Goal: Communication & Community: Answer question/provide support

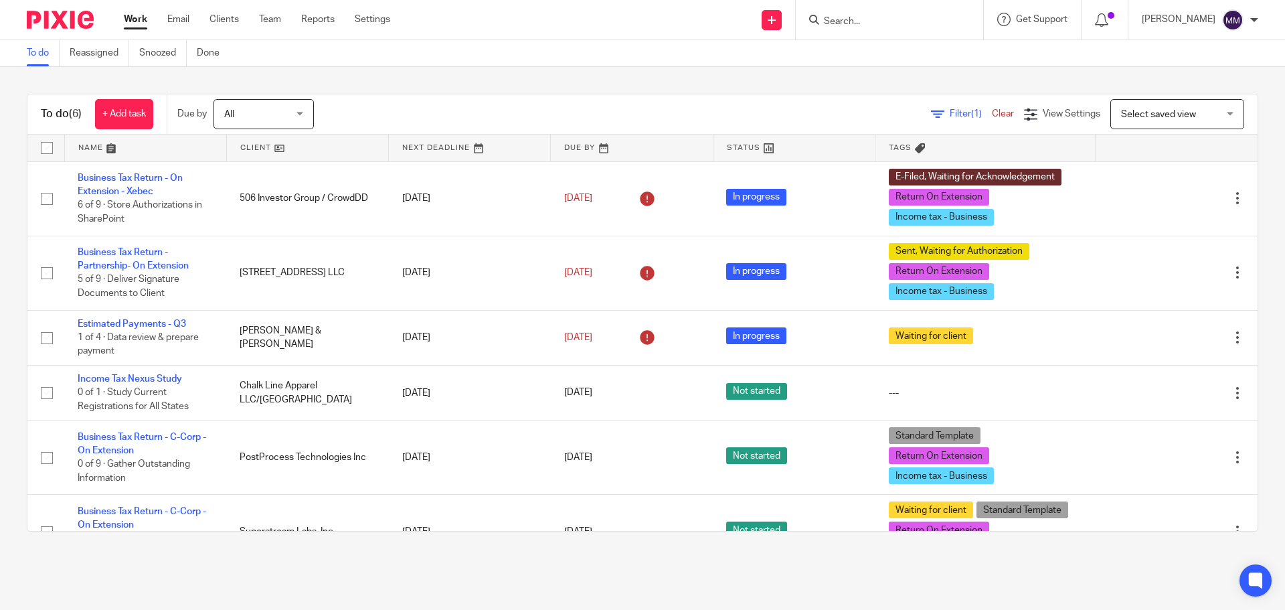
click at [887, 20] on input "Search" at bounding box center [883, 22] width 120 height 12
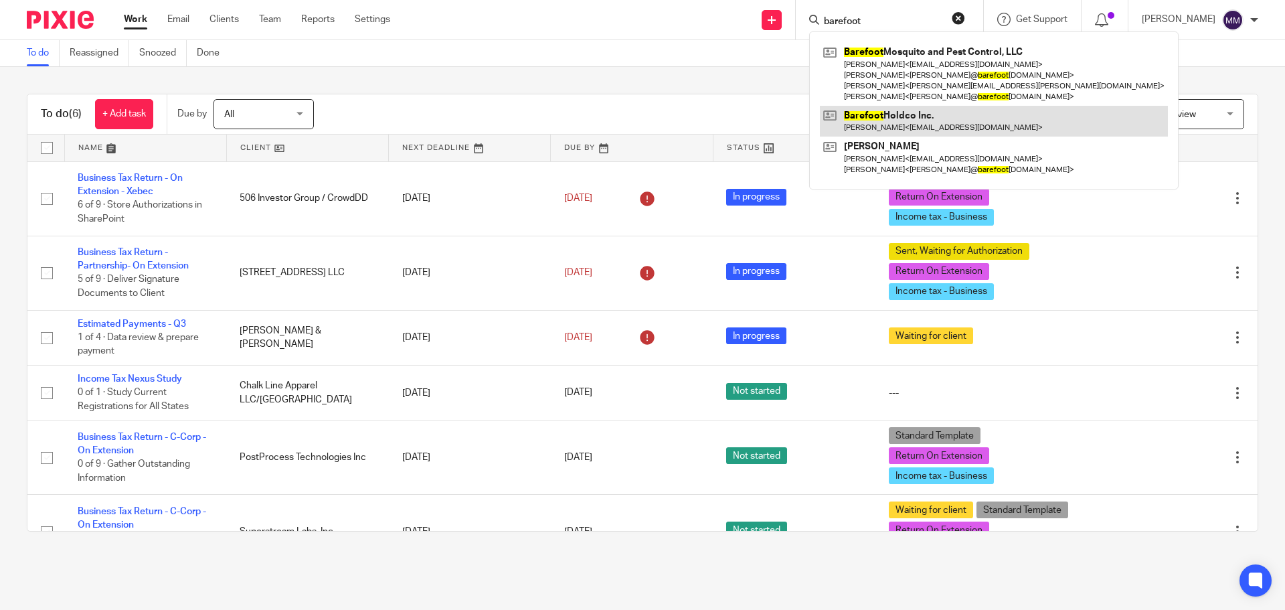
type input "barefoot"
click at [908, 128] on link at bounding box center [994, 121] width 348 height 31
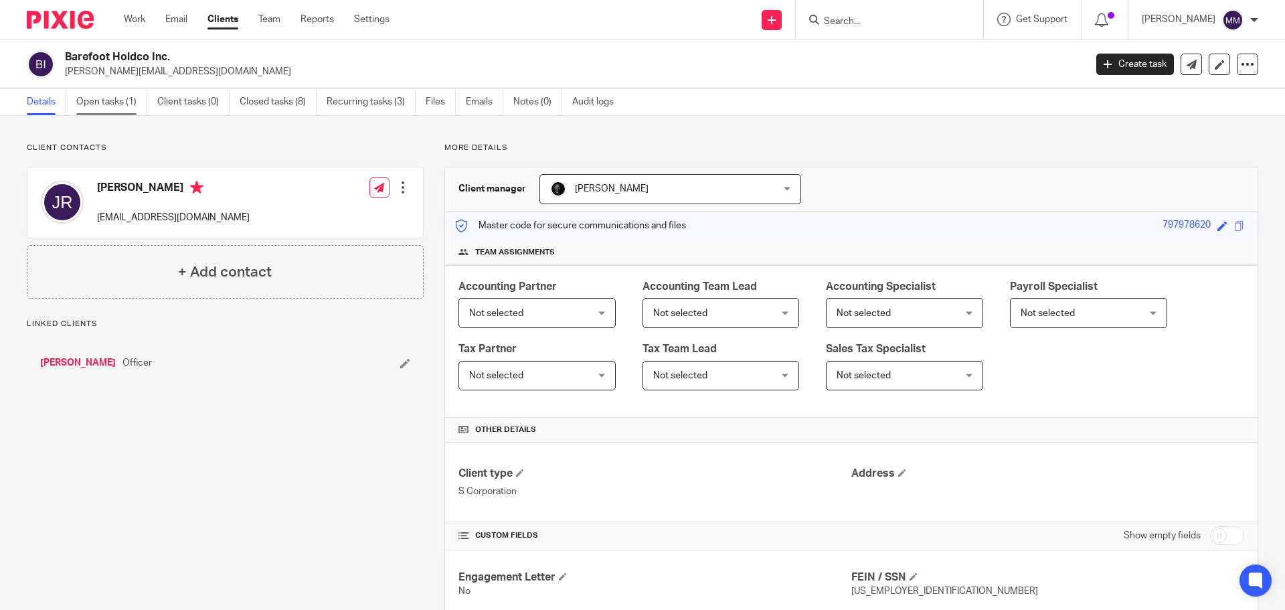
click at [126, 102] on link "Open tasks (1)" at bounding box center [111, 102] width 71 height 26
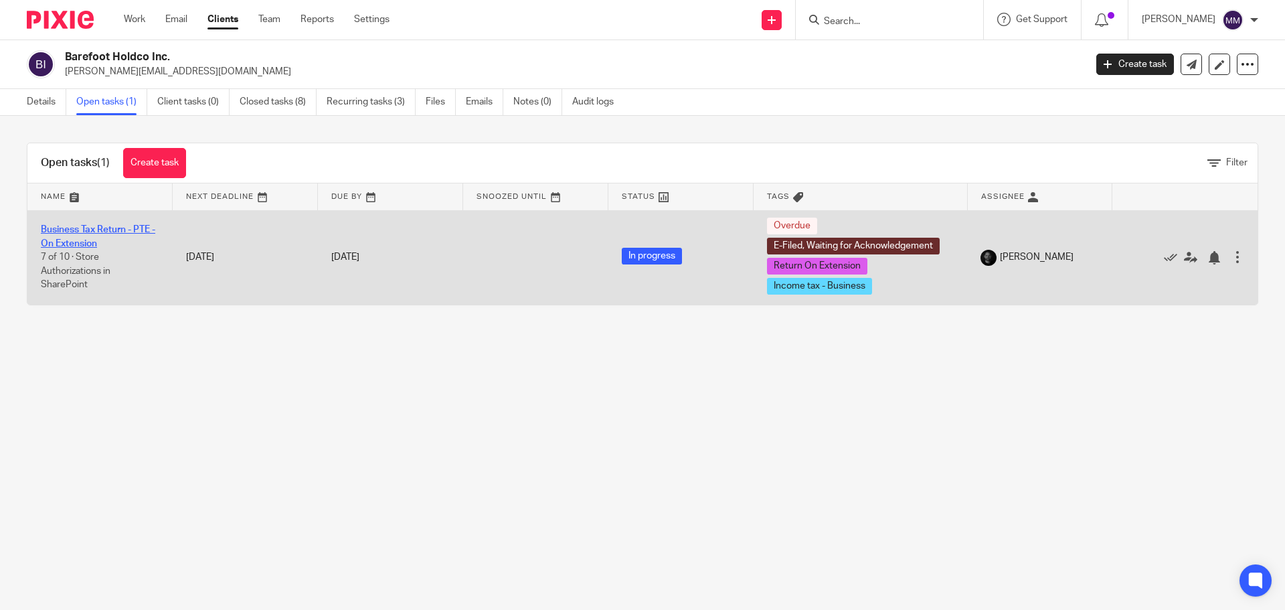
click at [128, 230] on link "Business Tax Return - PTE - On Extension" at bounding box center [98, 236] width 114 height 23
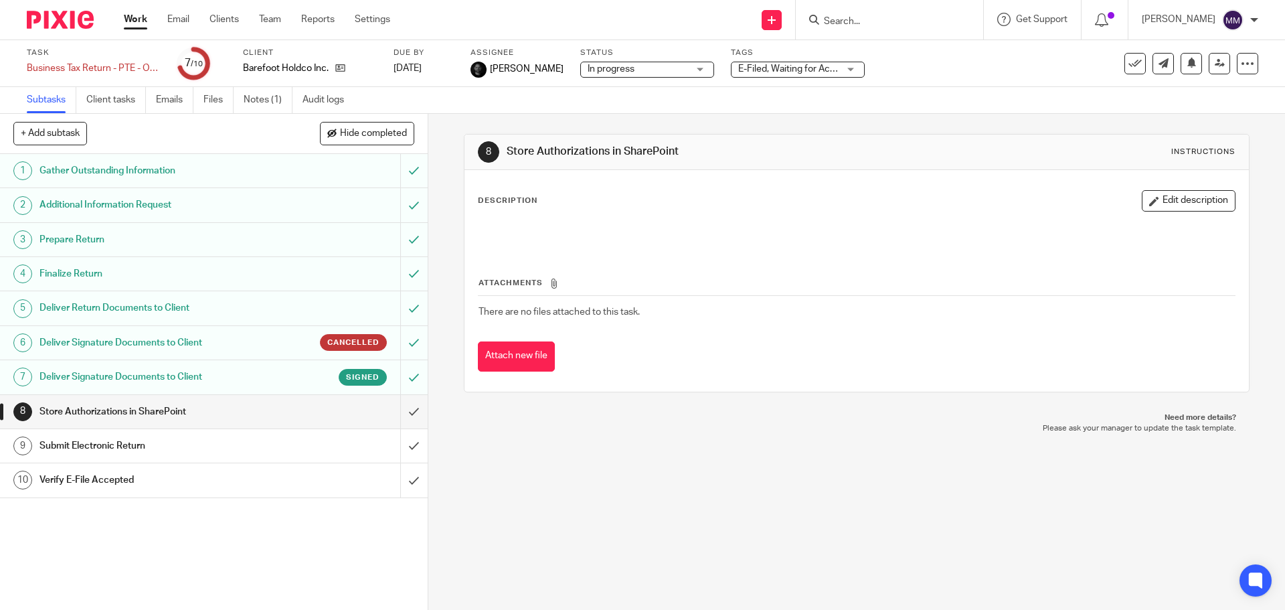
click at [190, 339] on h1 "Deliver Signature Documents to Client" at bounding box center [155, 343] width 232 height 20
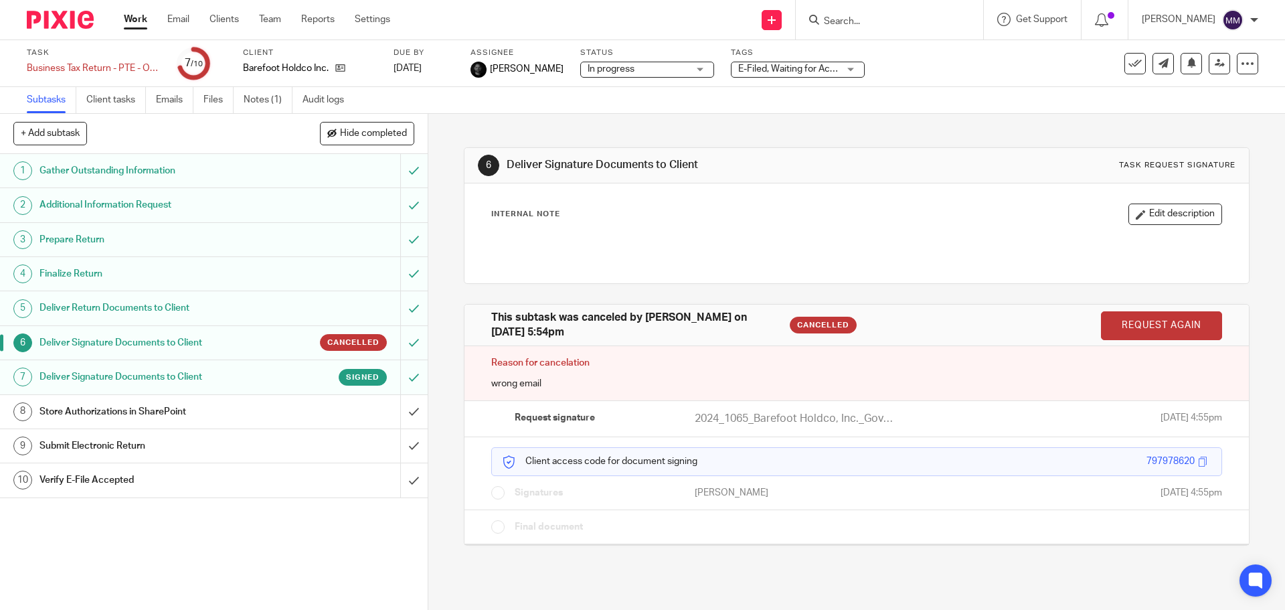
click at [157, 312] on h1 "Deliver Return Documents to Client" at bounding box center [155, 308] width 232 height 20
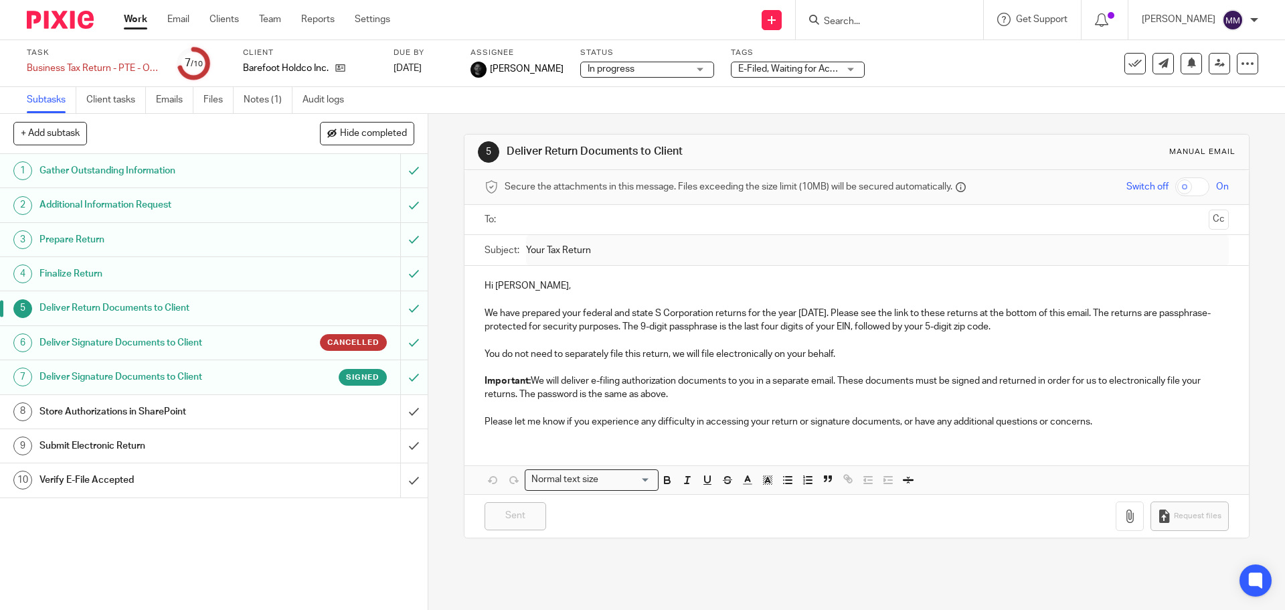
click at [191, 340] on h1 "Deliver Signature Documents to Client" at bounding box center [155, 343] width 232 height 20
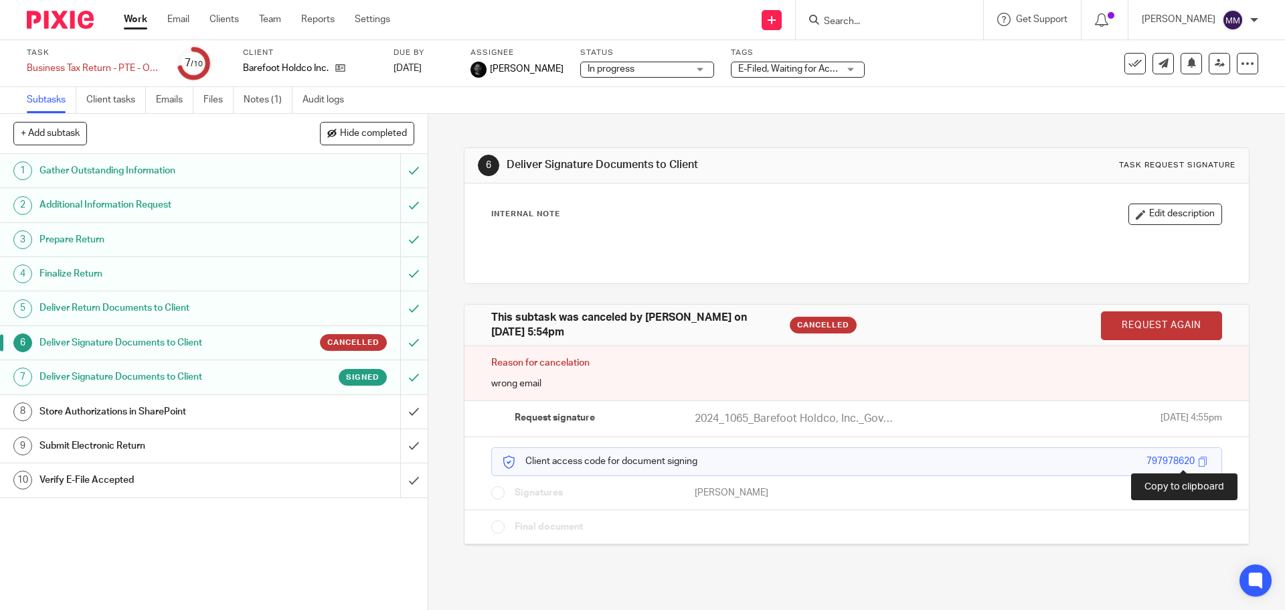
click at [1198, 461] on span at bounding box center [1203, 461] width 10 height 10
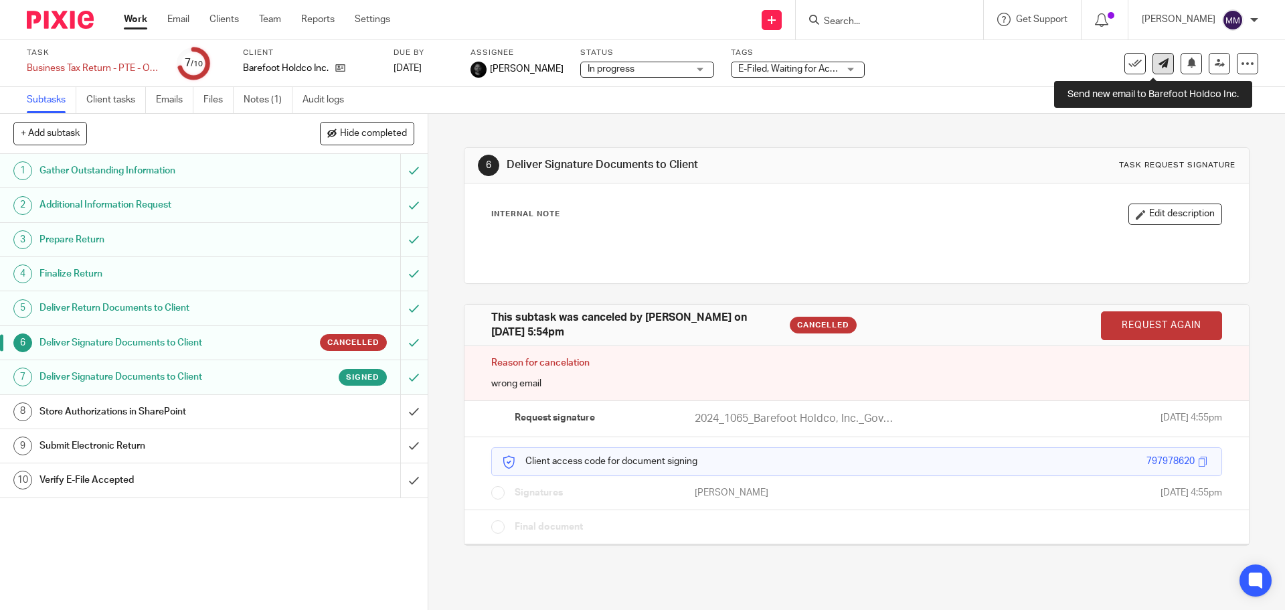
click at [1159, 66] on icon at bounding box center [1164, 63] width 10 height 10
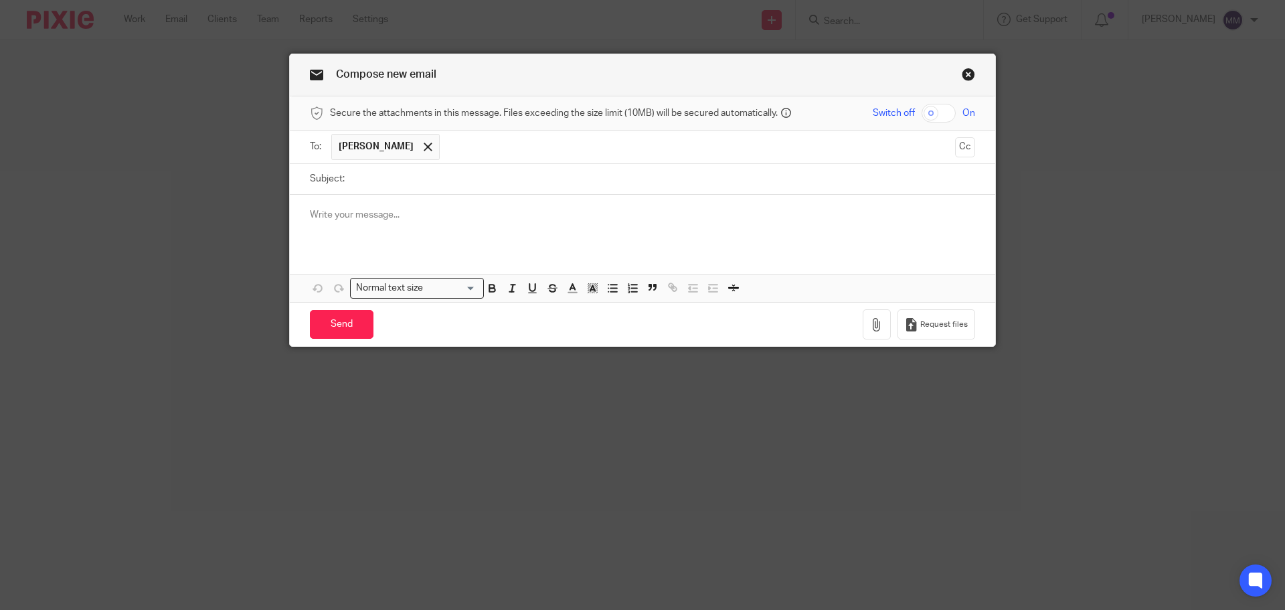
click at [412, 169] on input "Subject:" at bounding box center [663, 179] width 624 height 30
click at [374, 191] on input "Subject:" at bounding box center [663, 179] width 624 height 30
click at [964, 76] on link "Close this dialog window" at bounding box center [968, 77] width 13 height 18
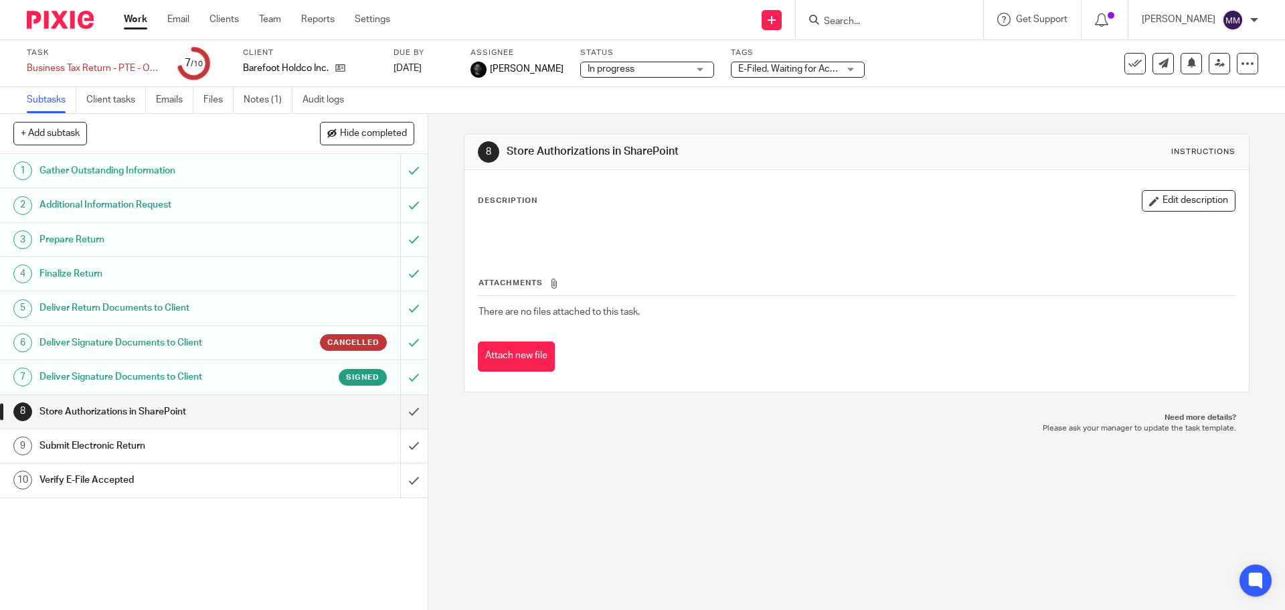
click at [132, 335] on h1 "Deliver Signature Documents to Client" at bounding box center [155, 343] width 232 height 20
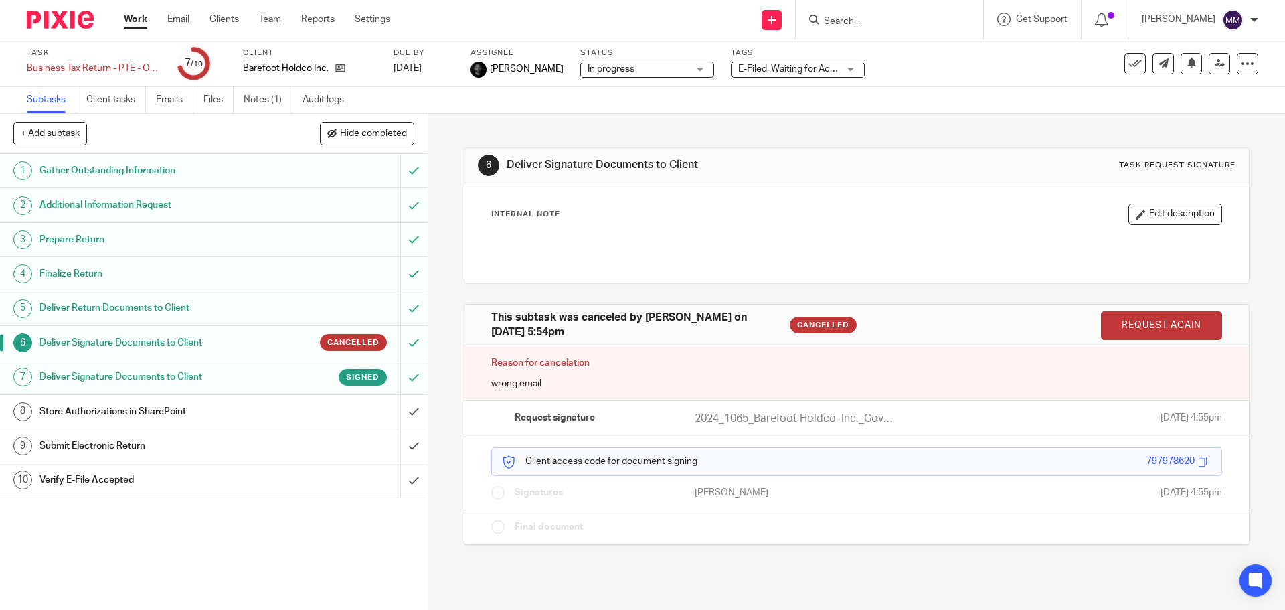
click at [139, 298] on h1 "Deliver Return Documents to Client" at bounding box center [155, 308] width 232 height 20
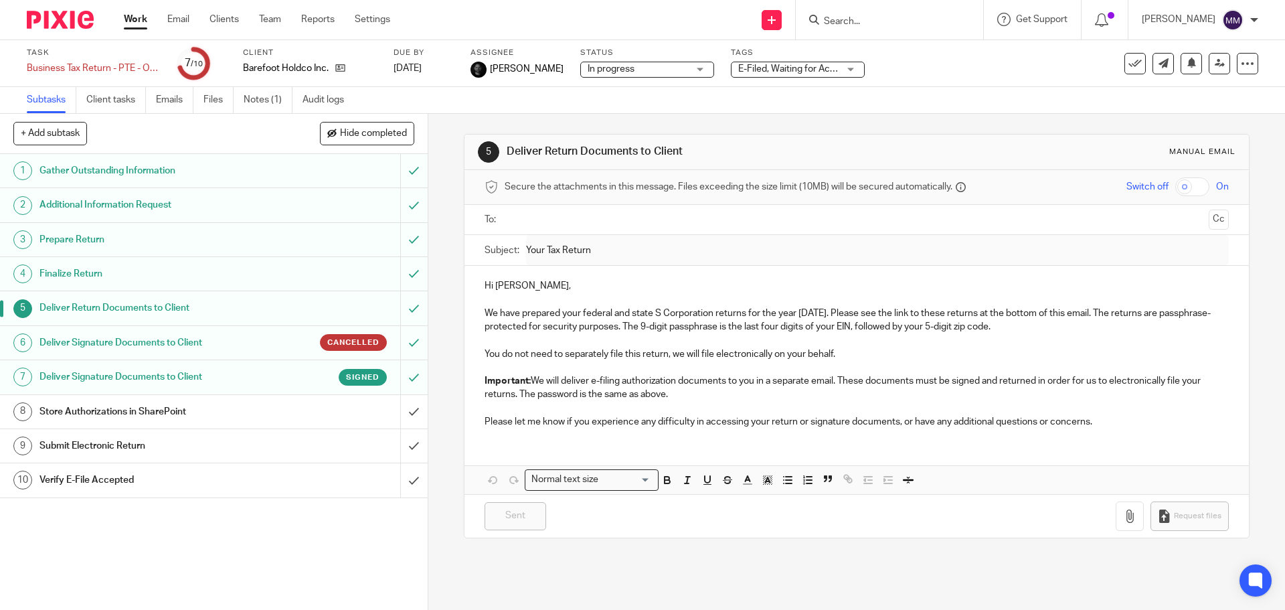
click at [589, 218] on input "text" at bounding box center [855, 219] width 693 height 15
click at [406, 306] on input "submit" at bounding box center [214, 307] width 428 height 33
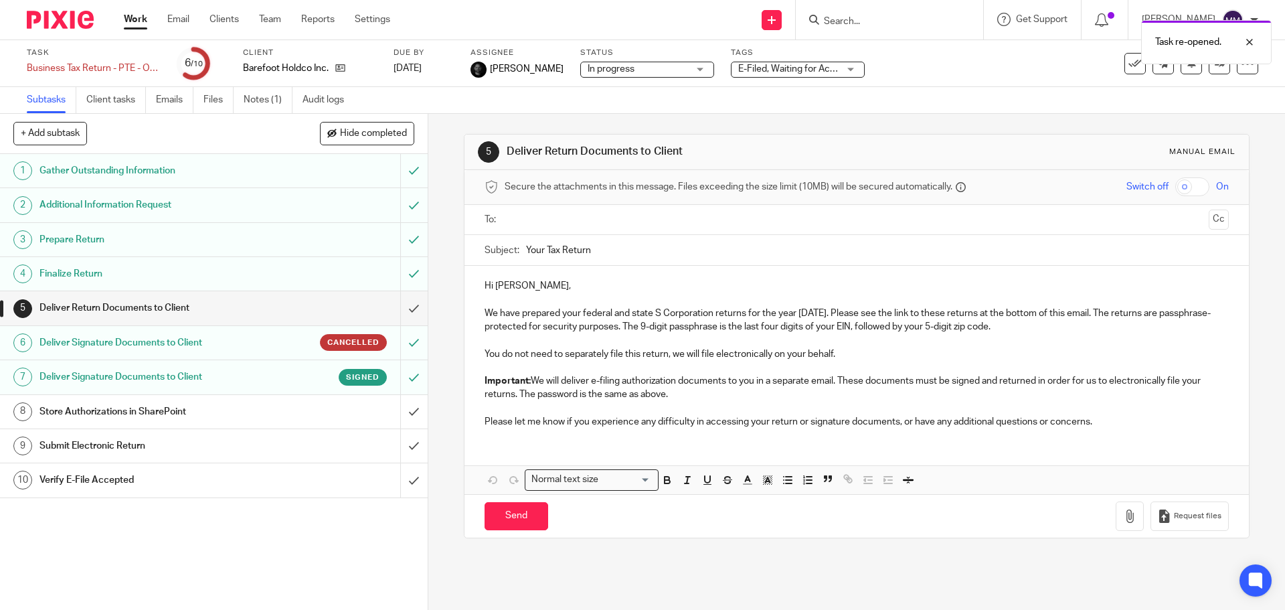
click at [546, 212] on input "text" at bounding box center [855, 219] width 693 height 15
click at [544, 249] on input "Your Tax Return" at bounding box center [877, 253] width 702 height 30
drag, startPoint x: 541, startPoint y: 248, endPoint x: 503, endPoint y: 246, distance: 38.9
click at [503, 246] on div "Subject: Your Tax Return" at bounding box center [857, 253] width 744 height 30
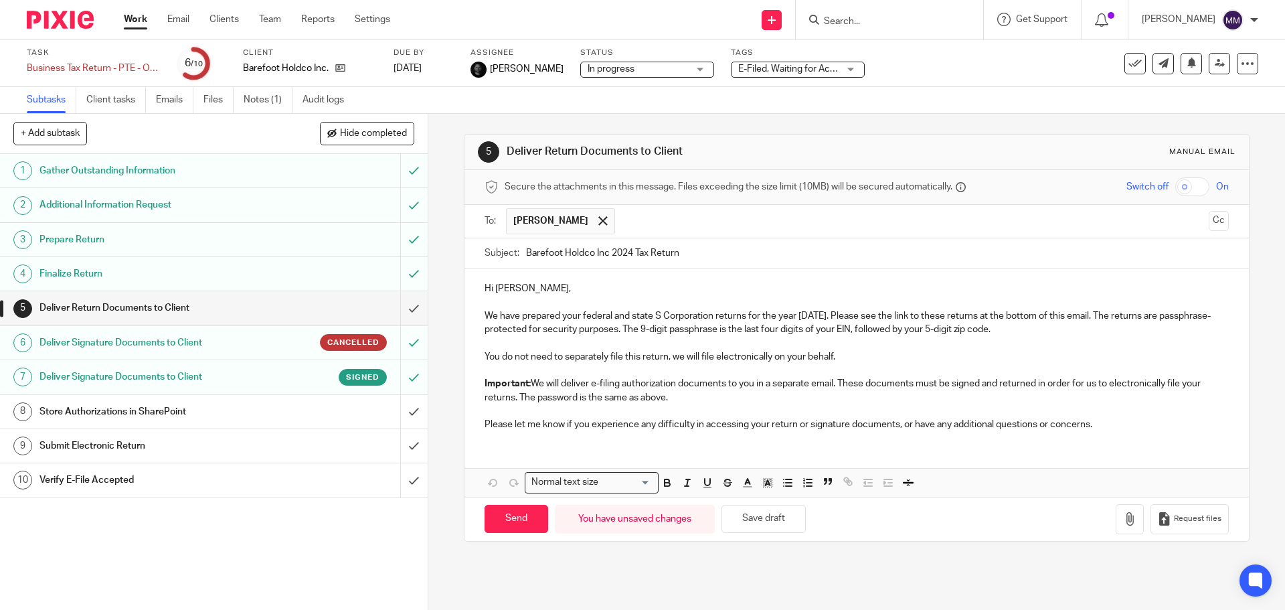
type input "Barefoot Holdco Inc 2024 Tax Return"
click at [1155, 406] on p at bounding box center [857, 410] width 744 height 13
click at [1111, 416] on p at bounding box center [857, 410] width 744 height 13
click at [1094, 422] on p "Please let me know if you experience any difficulty in accessing your return or…" at bounding box center [857, 424] width 744 height 13
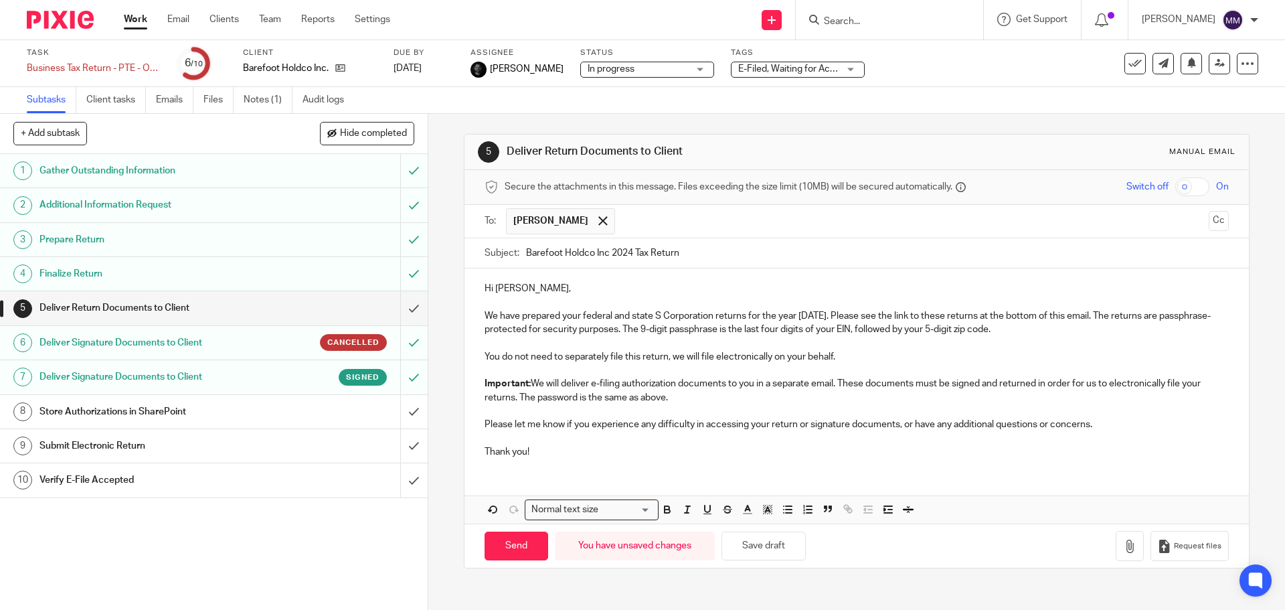
click at [1126, 548] on div "Request files" at bounding box center [1172, 546] width 112 height 30
click at [1123, 545] on icon "button" at bounding box center [1129, 545] width 13 height 13
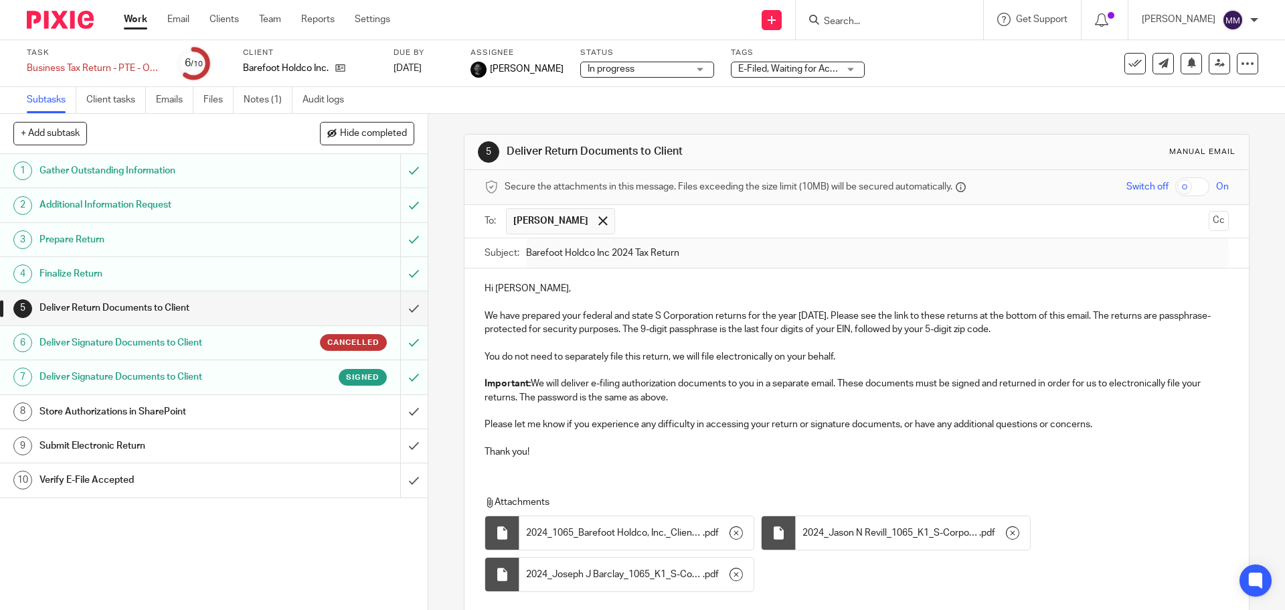
click at [1175, 187] on input "checkbox" at bounding box center [1192, 186] width 34 height 19
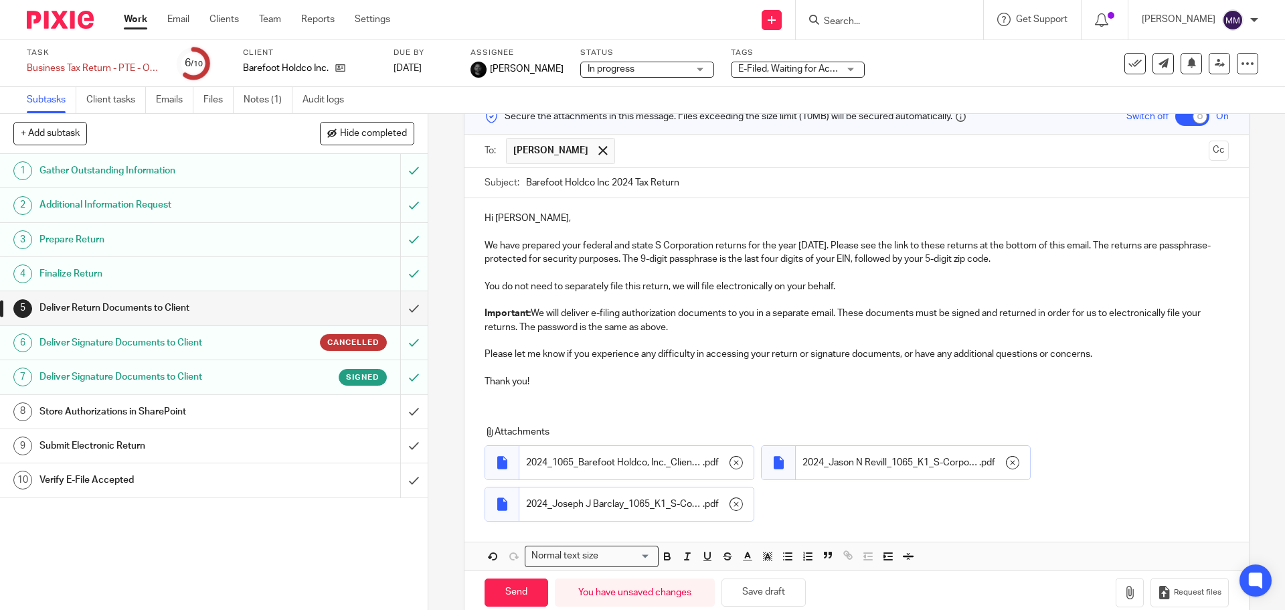
scroll to position [96, 0]
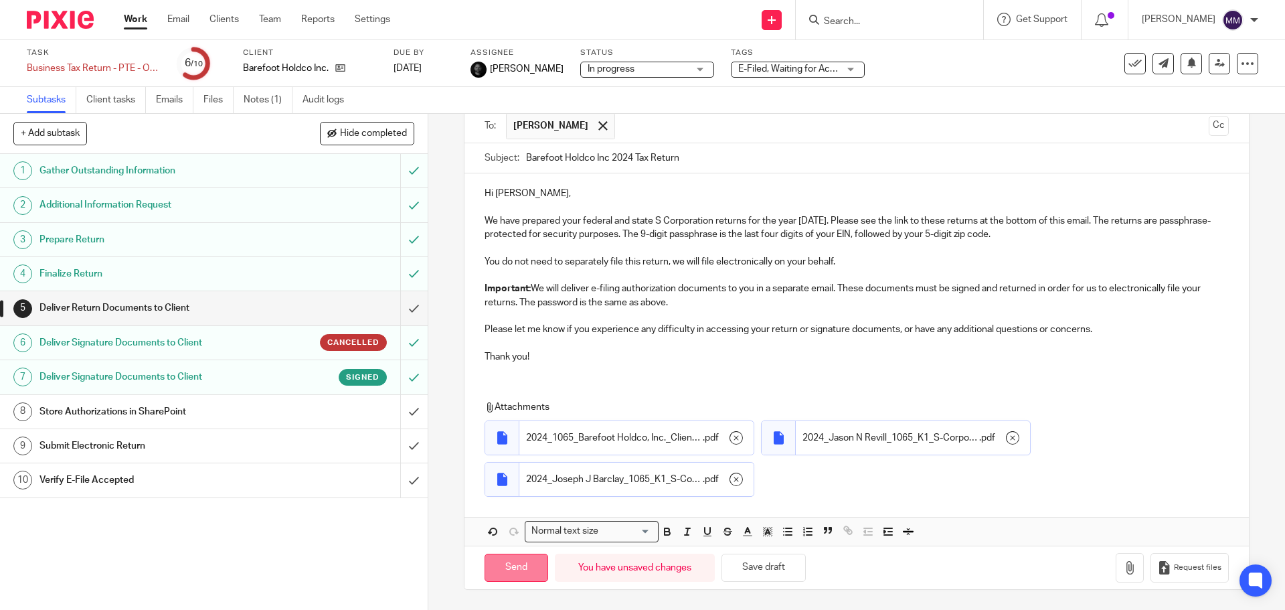
click at [528, 571] on input "Send" at bounding box center [517, 568] width 64 height 29
checkbox input "false"
type input "Sent"
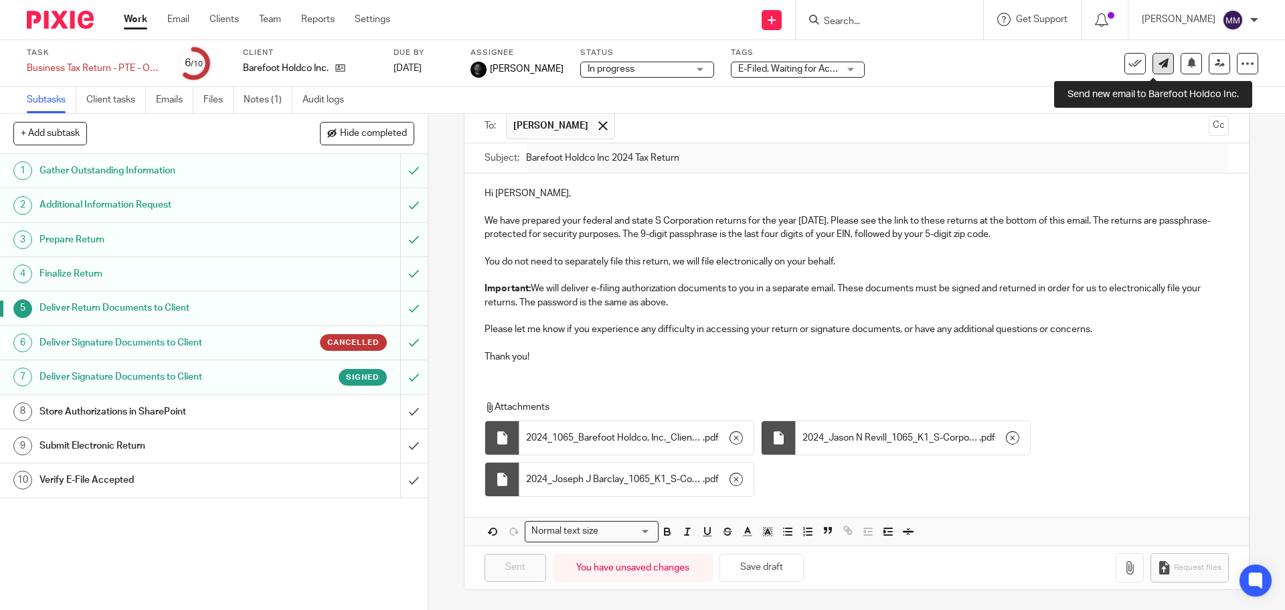
click at [1159, 65] on link at bounding box center [1163, 63] width 21 height 21
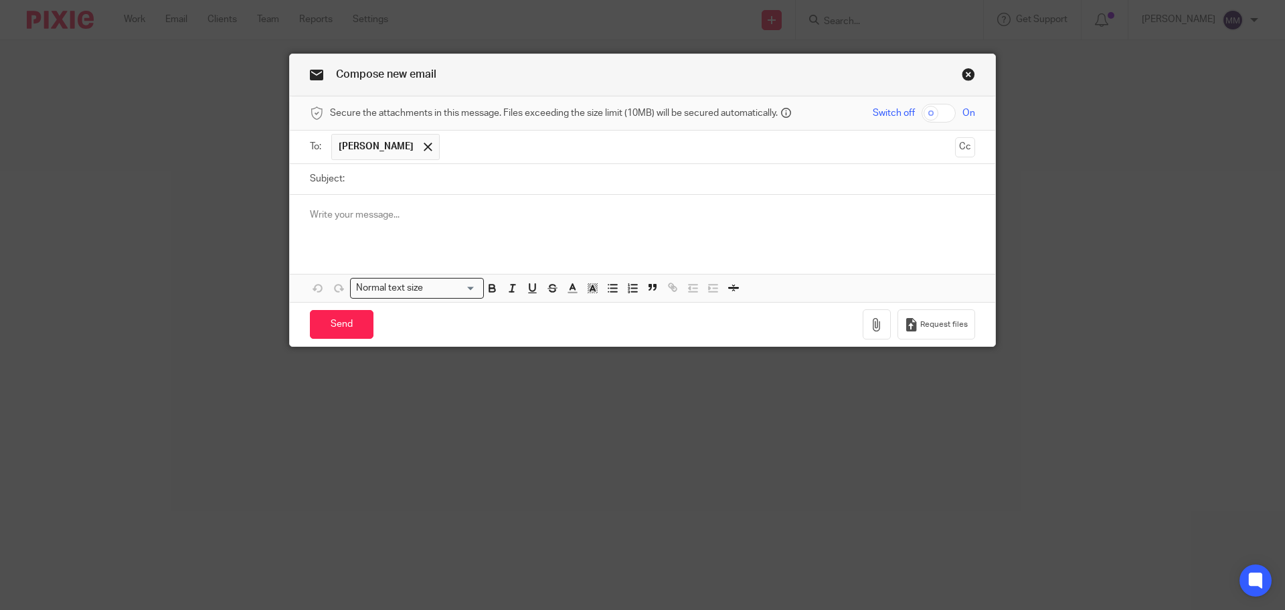
click at [414, 184] on input "Subject:" at bounding box center [663, 179] width 624 height 30
click at [383, 185] on input "2023" at bounding box center [663, 179] width 624 height 30
type input "2023 Barefoot Holdco Return and K-1s"
click at [365, 215] on p at bounding box center [642, 214] width 665 height 13
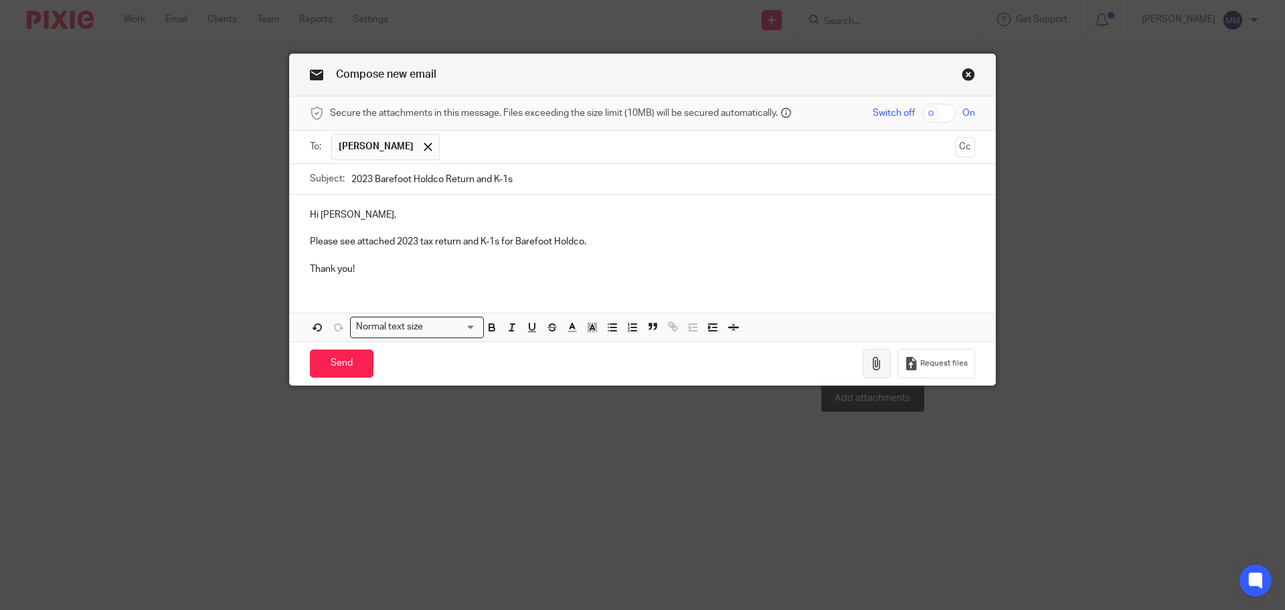
click at [872, 368] on icon "button" at bounding box center [876, 363] width 13 height 13
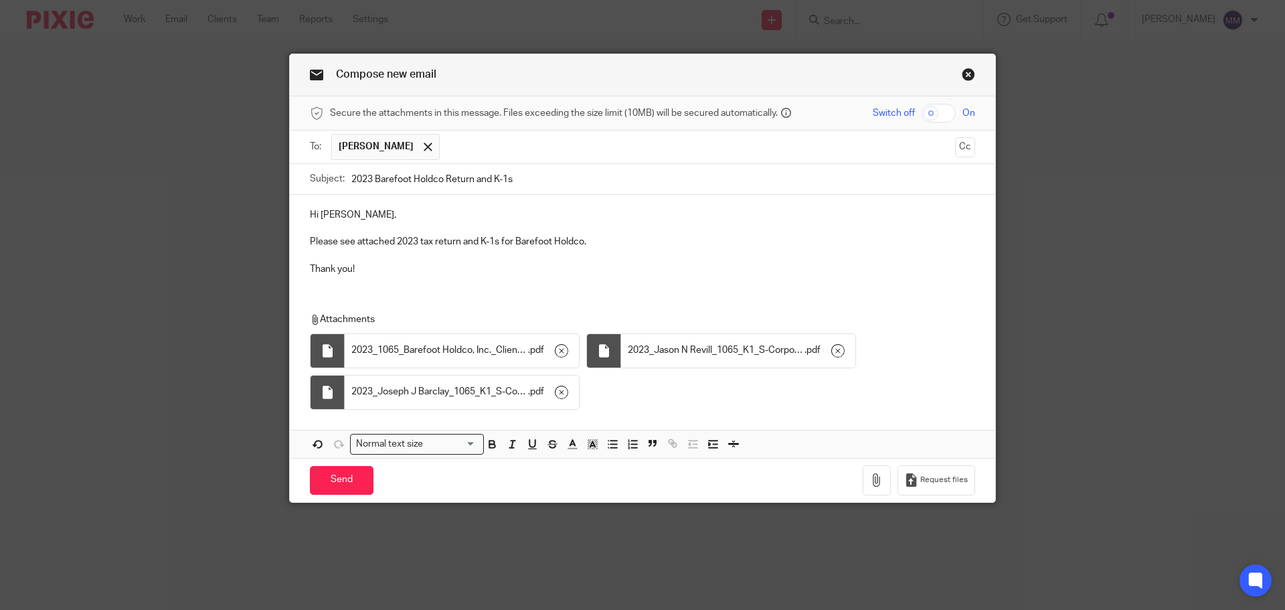
click at [926, 113] on input "checkbox" at bounding box center [939, 113] width 34 height 19
checkbox input "true"
click at [410, 274] on p "Thank you!" at bounding box center [642, 268] width 665 height 13
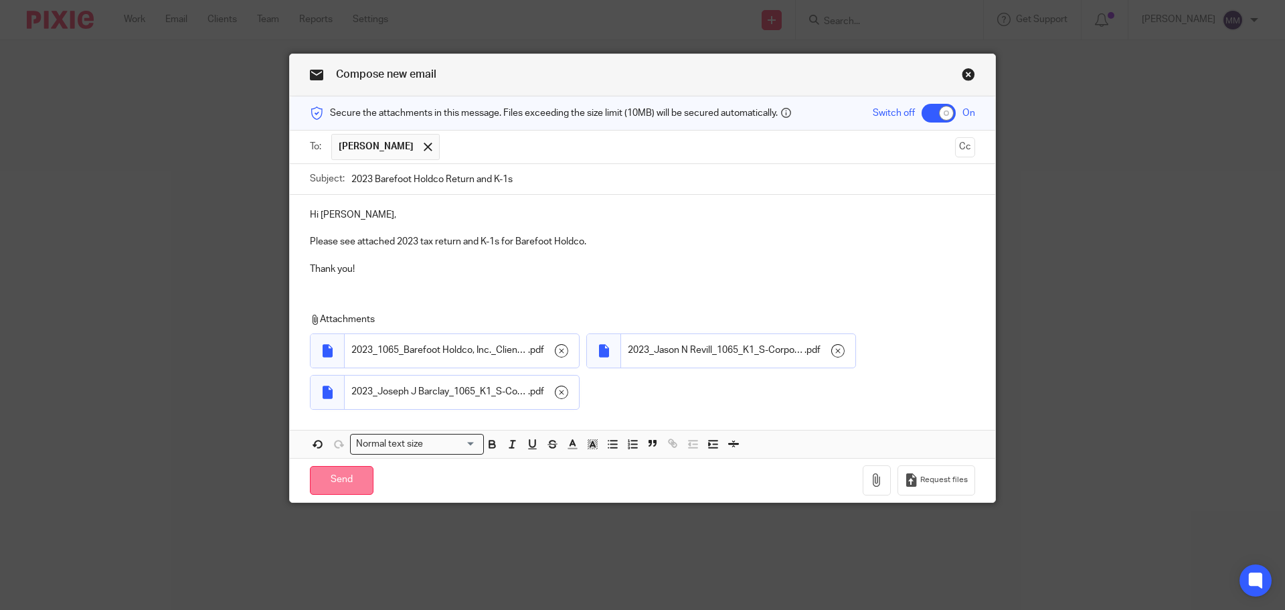
click at [345, 480] on input "Send" at bounding box center [342, 480] width 64 height 29
